Goal: Answer question/provide support: Answer question/provide support

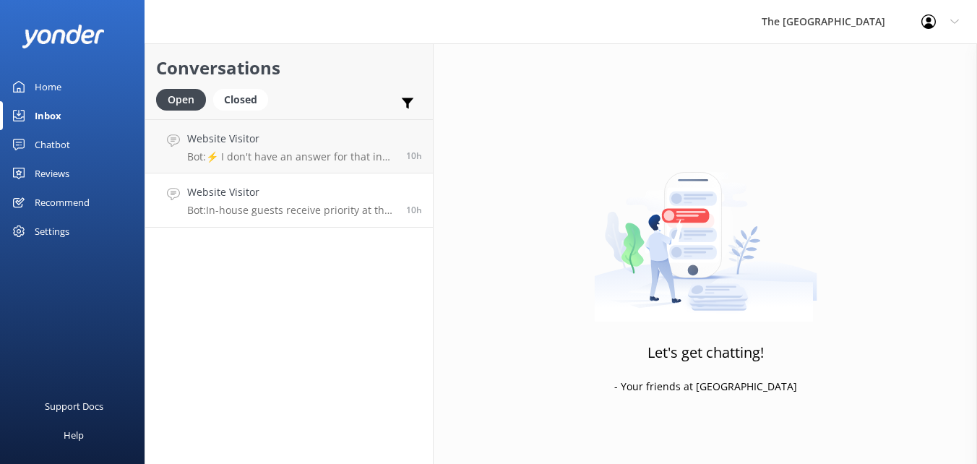
click at [288, 182] on link "Website Visitor Bot: In-house guests receive priority at the Kids Club, but boo…" at bounding box center [289, 200] width 288 height 54
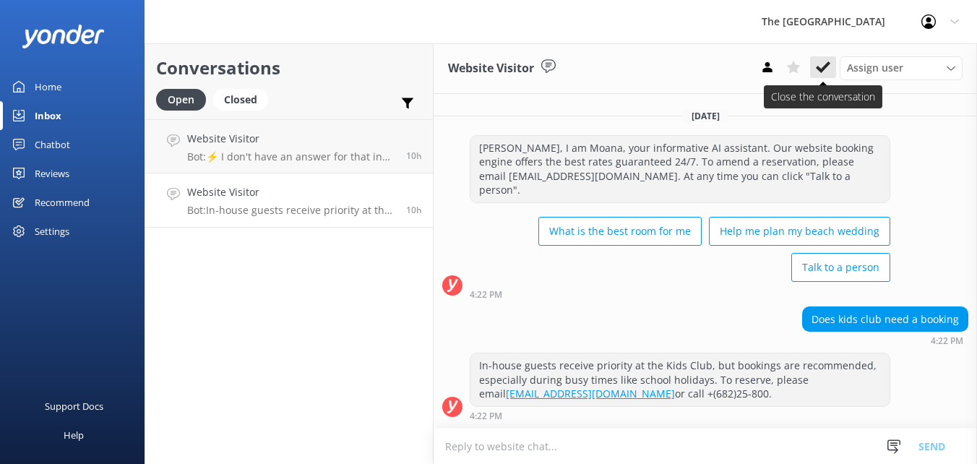
click at [820, 61] on icon at bounding box center [823, 67] width 14 height 14
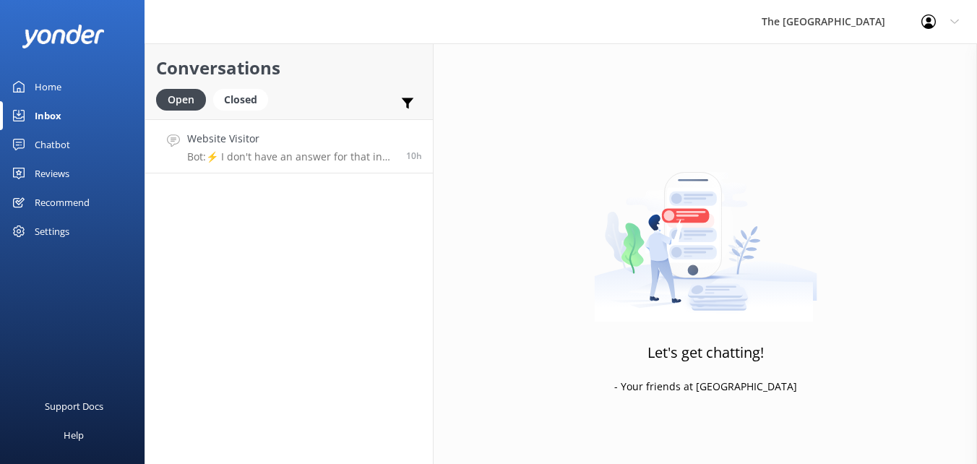
click at [343, 157] on p "Bot: ⚡ I don't have an answer for that in my knowledge base. Please try and rep…" at bounding box center [291, 156] width 208 height 13
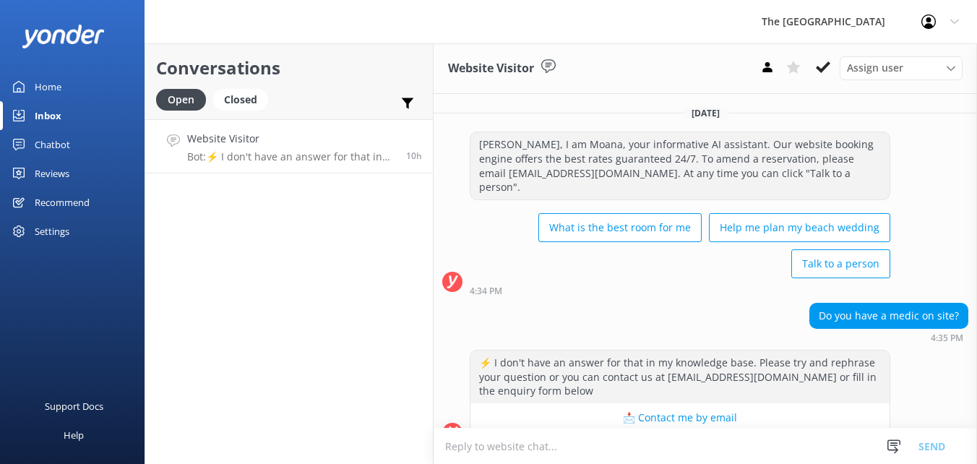
scroll to position [313, 0]
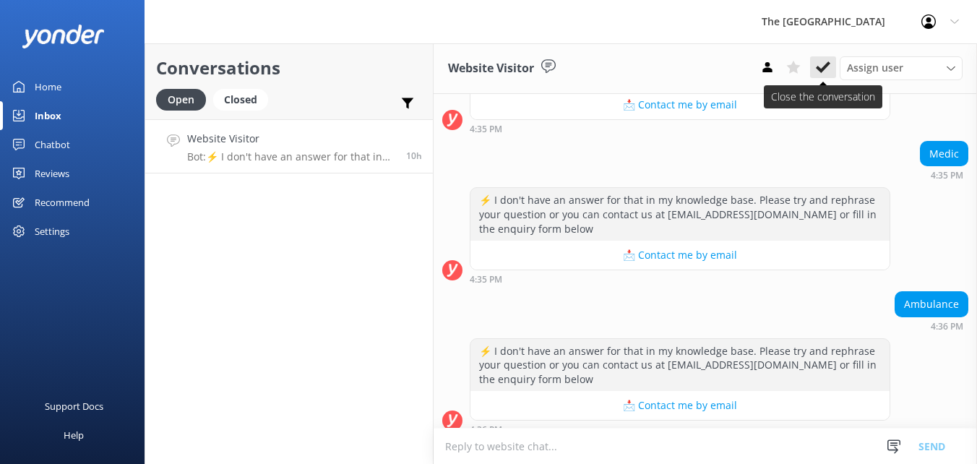
click at [829, 73] on icon at bounding box center [823, 67] width 14 height 14
